Goal: Find specific page/section: Find specific page/section

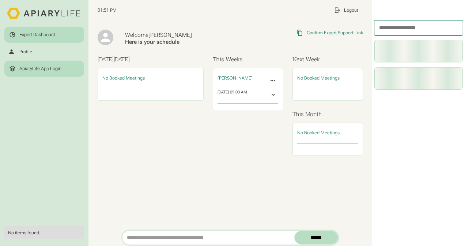
click at [37, 70] on div "ApiaryLife App Login" at bounding box center [40, 69] width 42 height 6
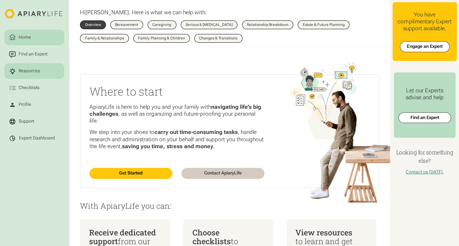
click at [32, 72] on div "Resources" at bounding box center [29, 71] width 23 height 7
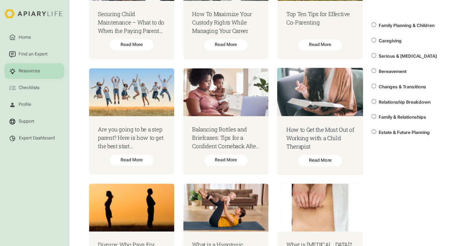
scroll to position [256, 0]
